Goal: Transaction & Acquisition: Purchase product/service

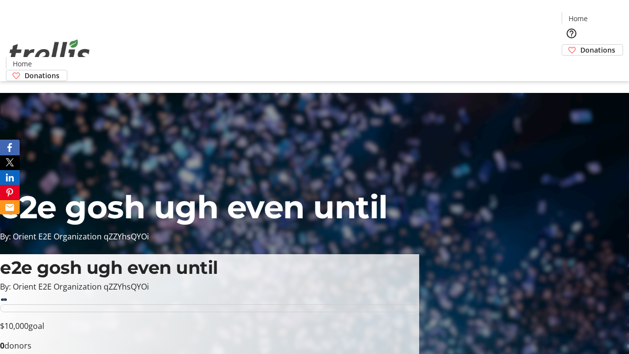
click at [580, 45] on span "Donations" at bounding box center [597, 50] width 35 height 10
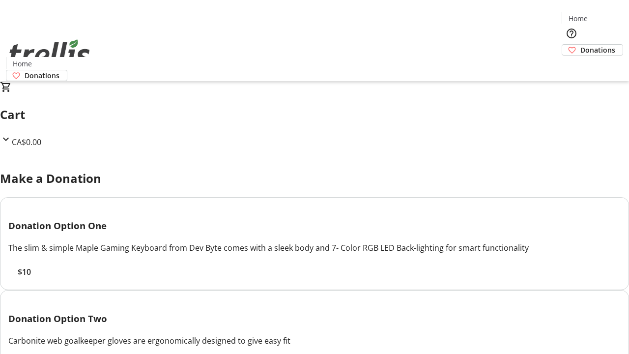
select select "CA"
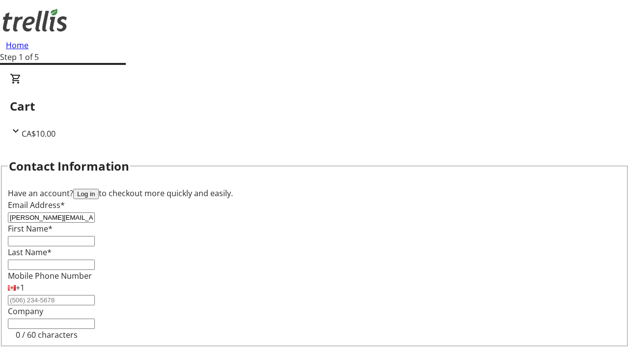
type input "[PERSON_NAME][EMAIL_ADDRESS][DOMAIN_NAME]"
type input "[PERSON_NAME]"
type input "[STREET_ADDRESS][PERSON_NAME]"
type input "Kelowna"
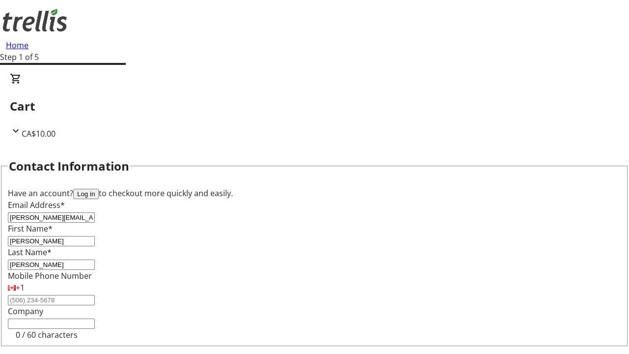
select select "BC"
type input "Kelowna"
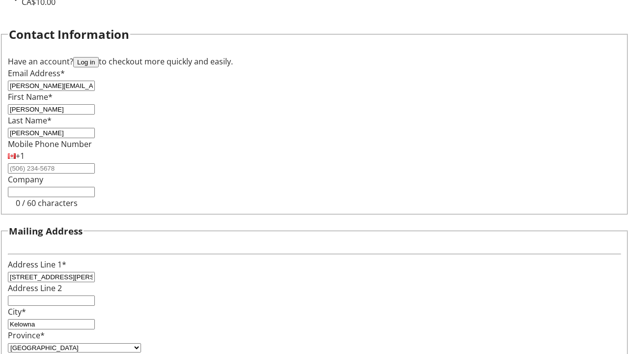
type input "V1Y 0C2"
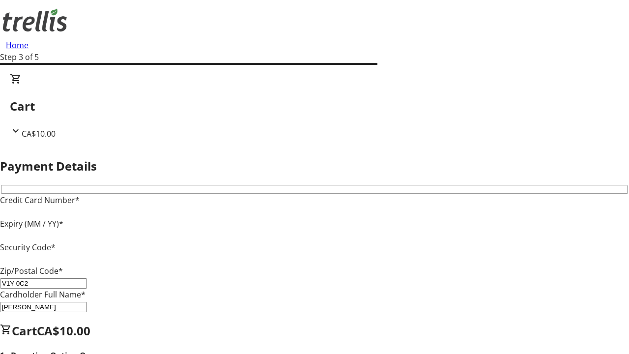
type input "V1Y 0C2"
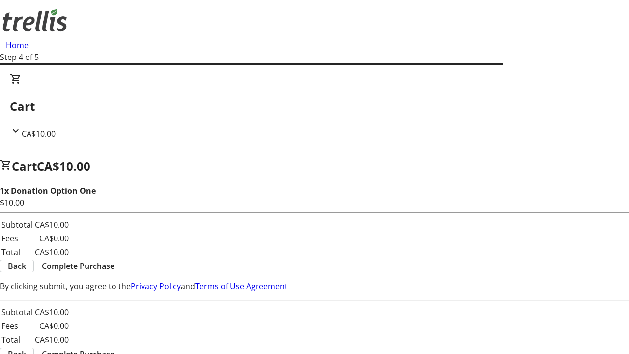
click at [114, 260] on span "Complete Purchase" at bounding box center [78, 266] width 73 height 12
